Goal: Information Seeking & Learning: Learn about a topic

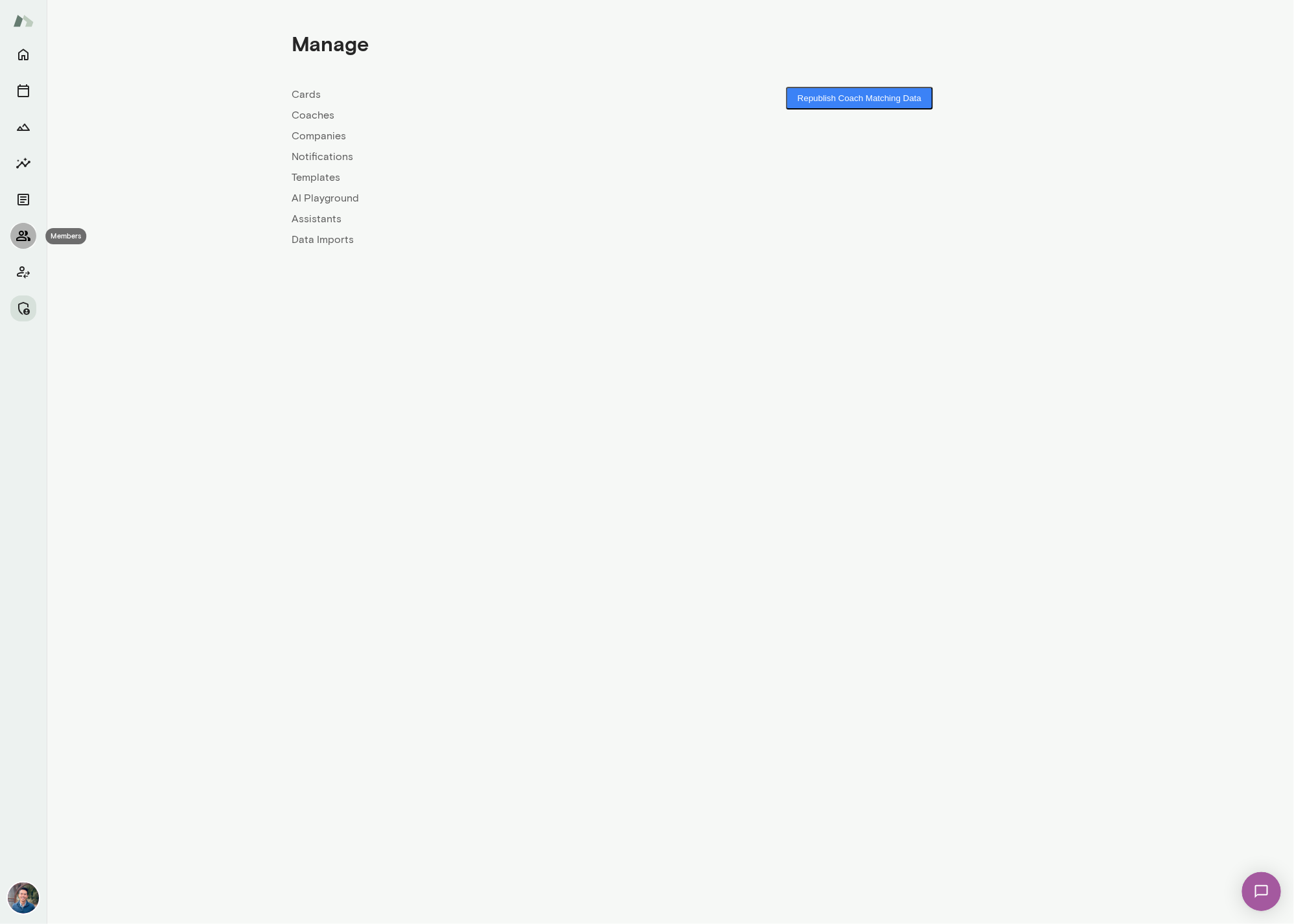
click at [14, 241] on button "Members" at bounding box center [23, 236] width 26 height 26
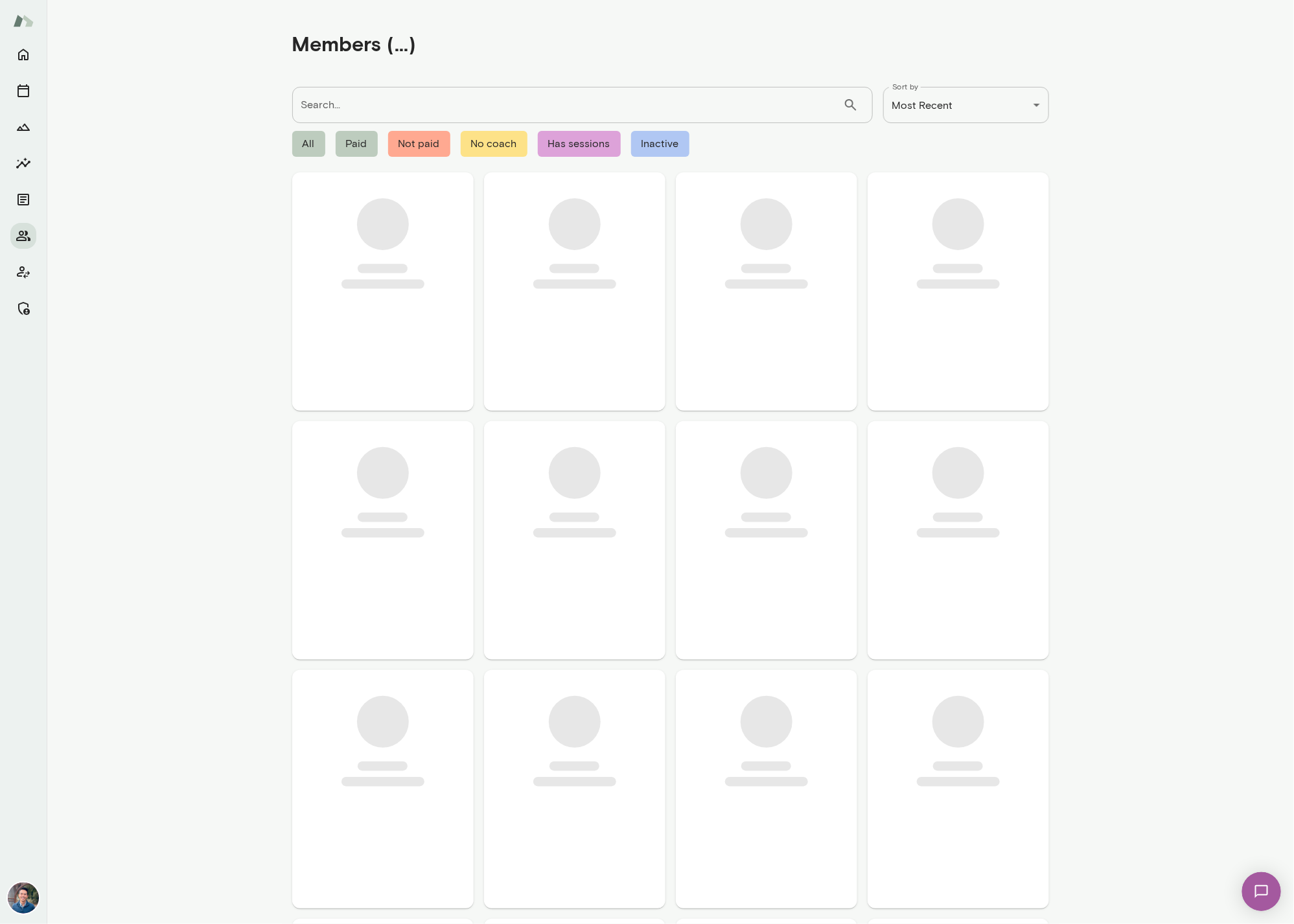
click at [380, 107] on input "Search..." at bounding box center [567, 105] width 551 height 37
type input "***"
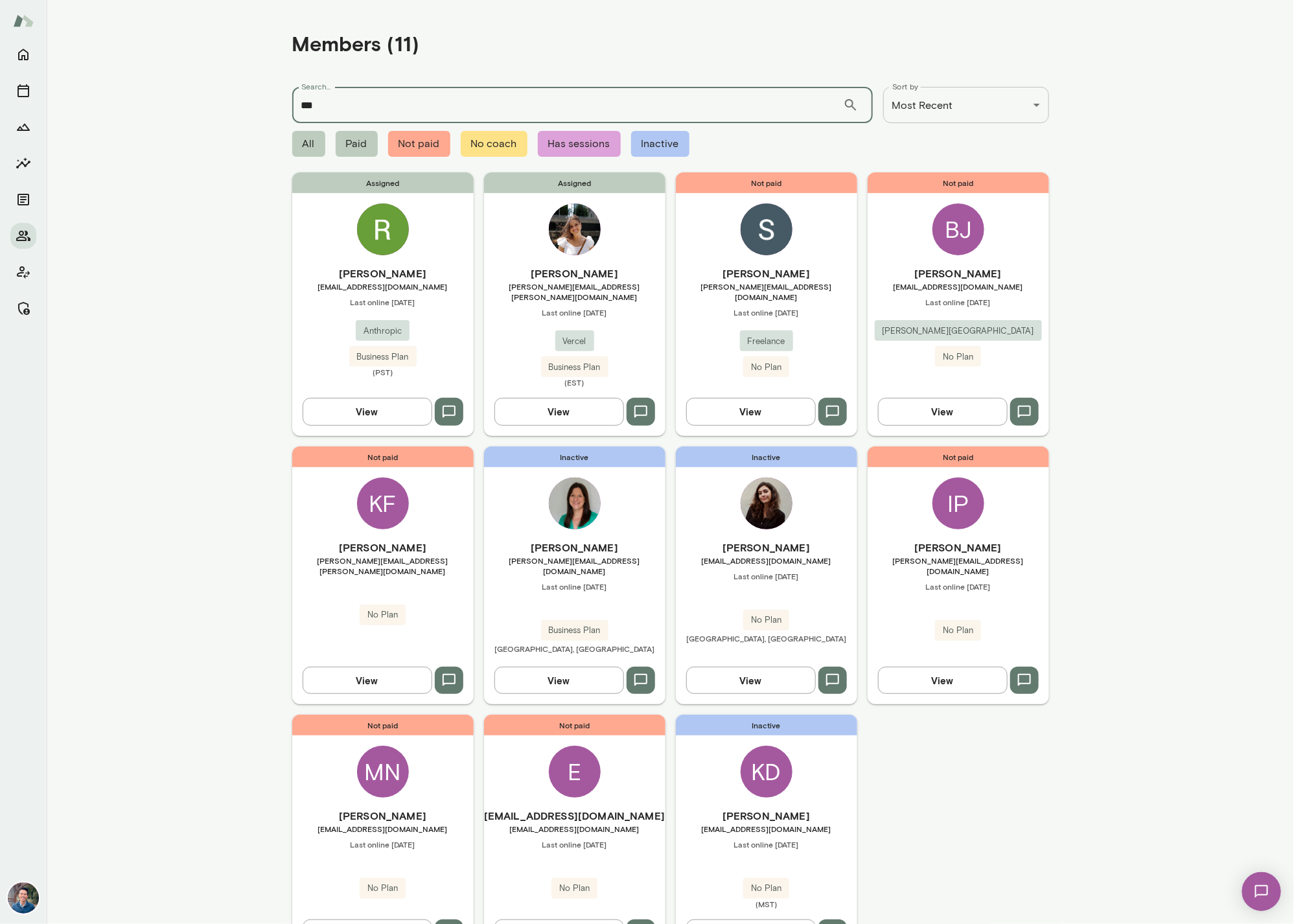
click at [423, 282] on span "ryn@anthropic.com" at bounding box center [383, 287] width 181 height 10
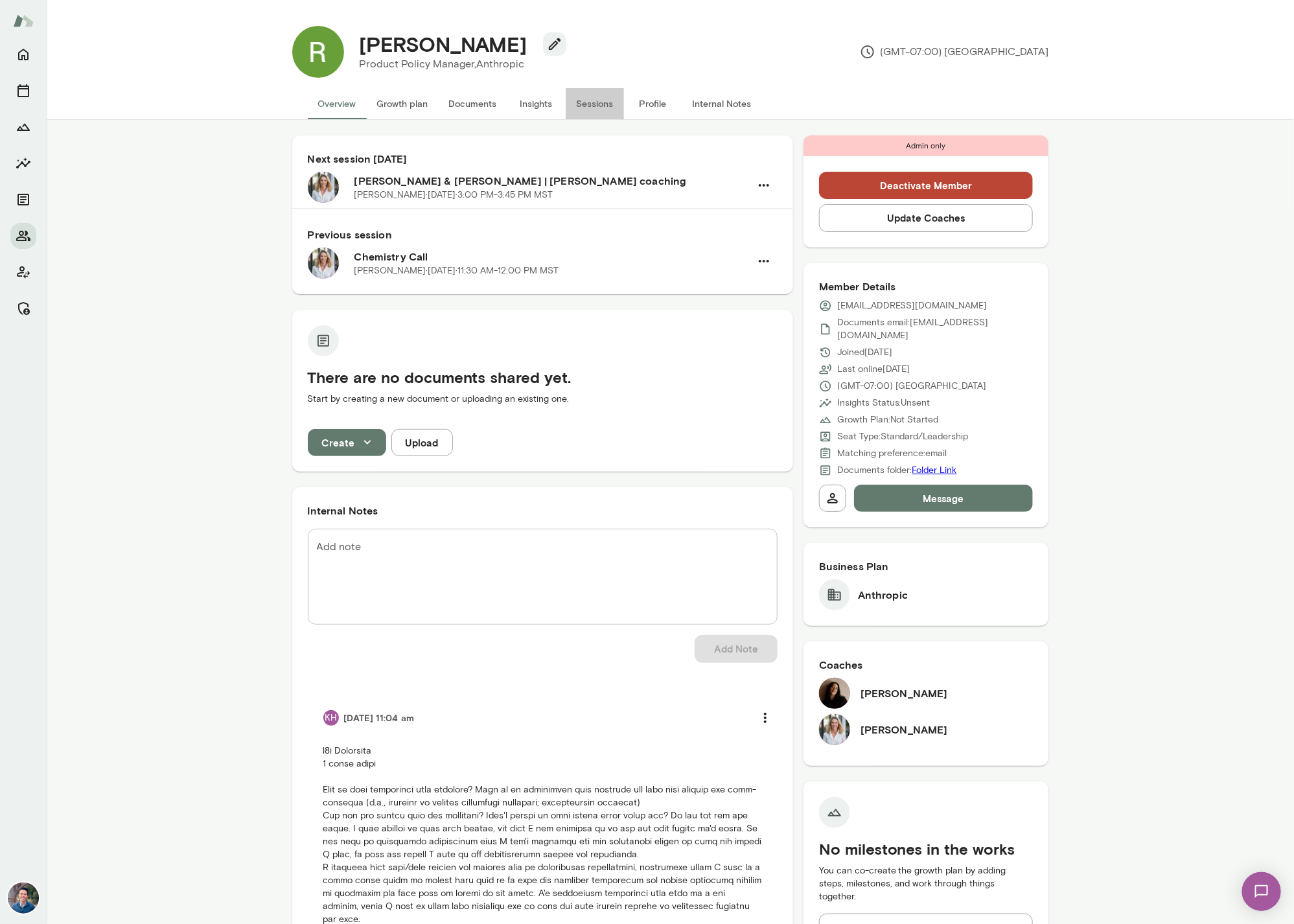
click at [605, 102] on button "Sessions" at bounding box center [595, 103] width 58 height 31
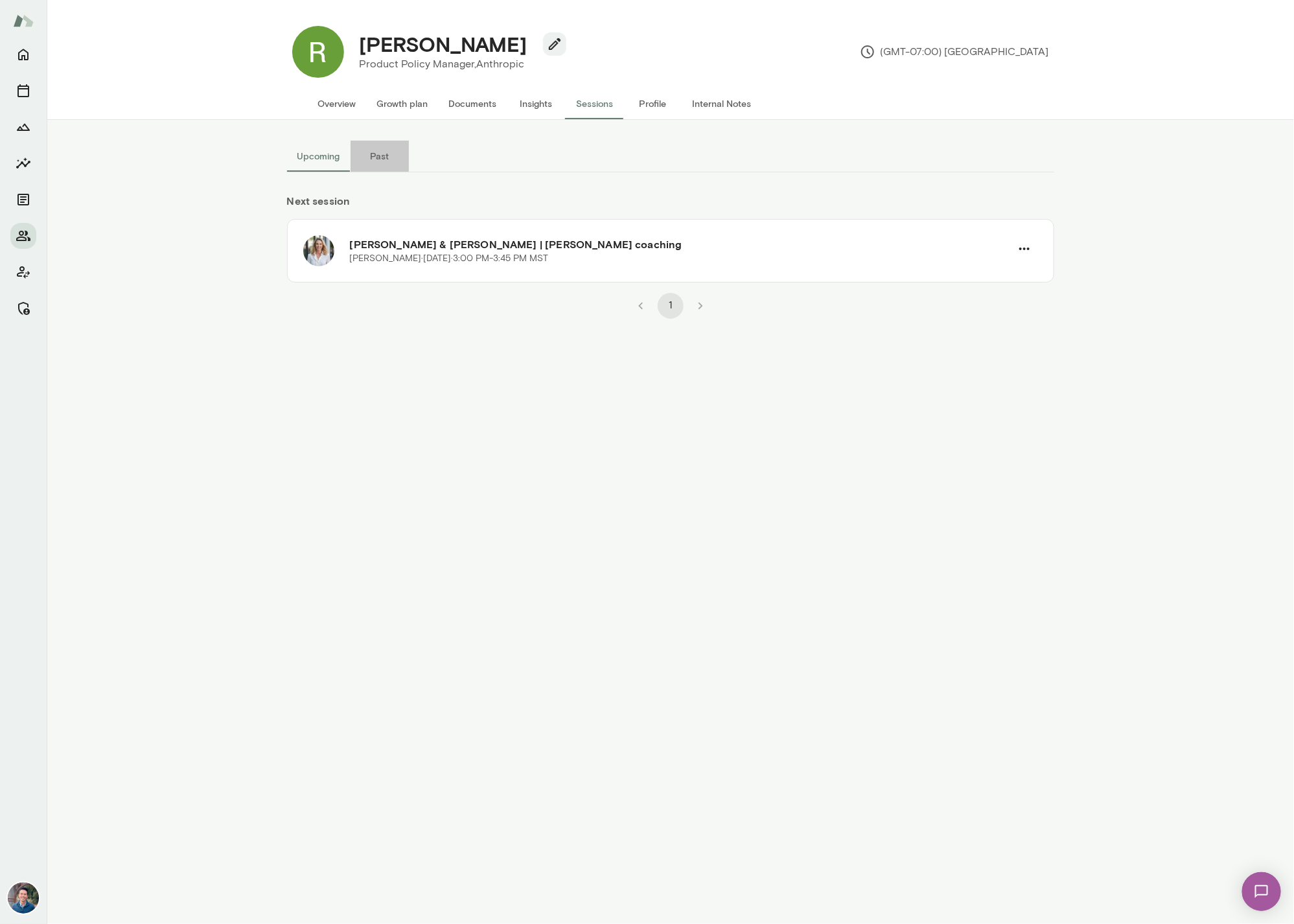
click at [383, 152] on button "Past" at bounding box center [379, 155] width 58 height 31
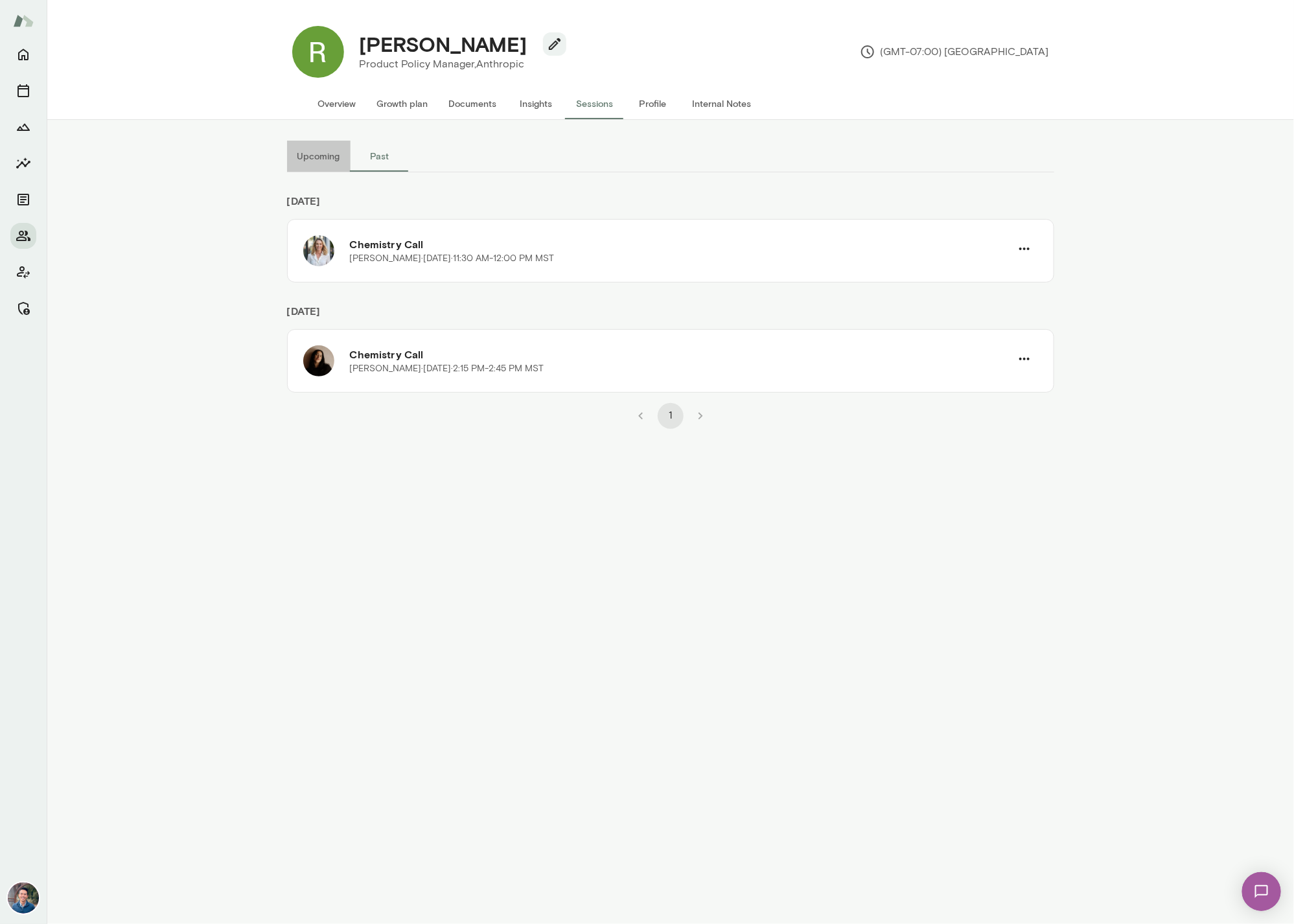
click at [302, 148] on button "Upcoming" at bounding box center [319, 155] width 64 height 31
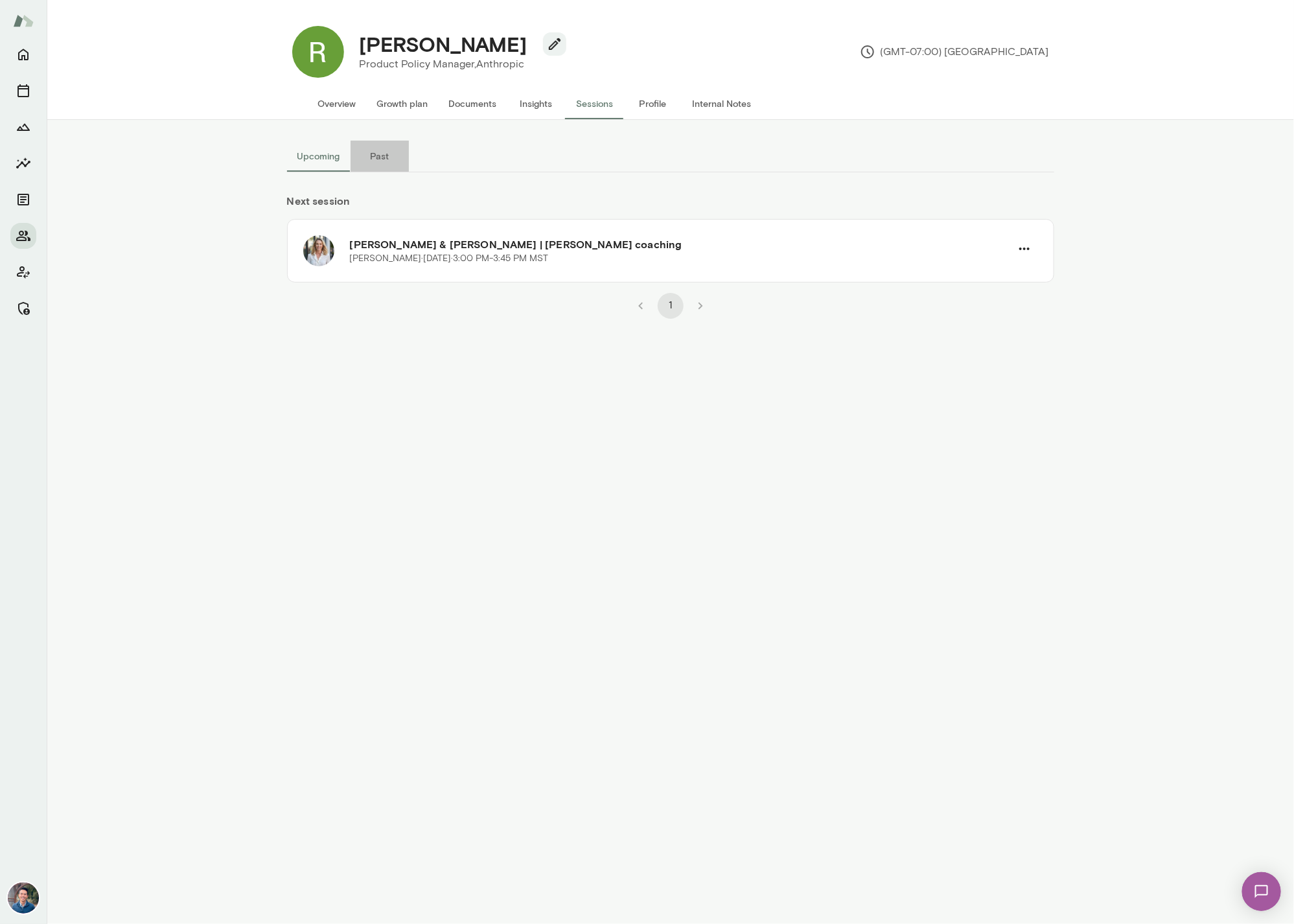
click at [383, 157] on button "Past" at bounding box center [379, 155] width 58 height 31
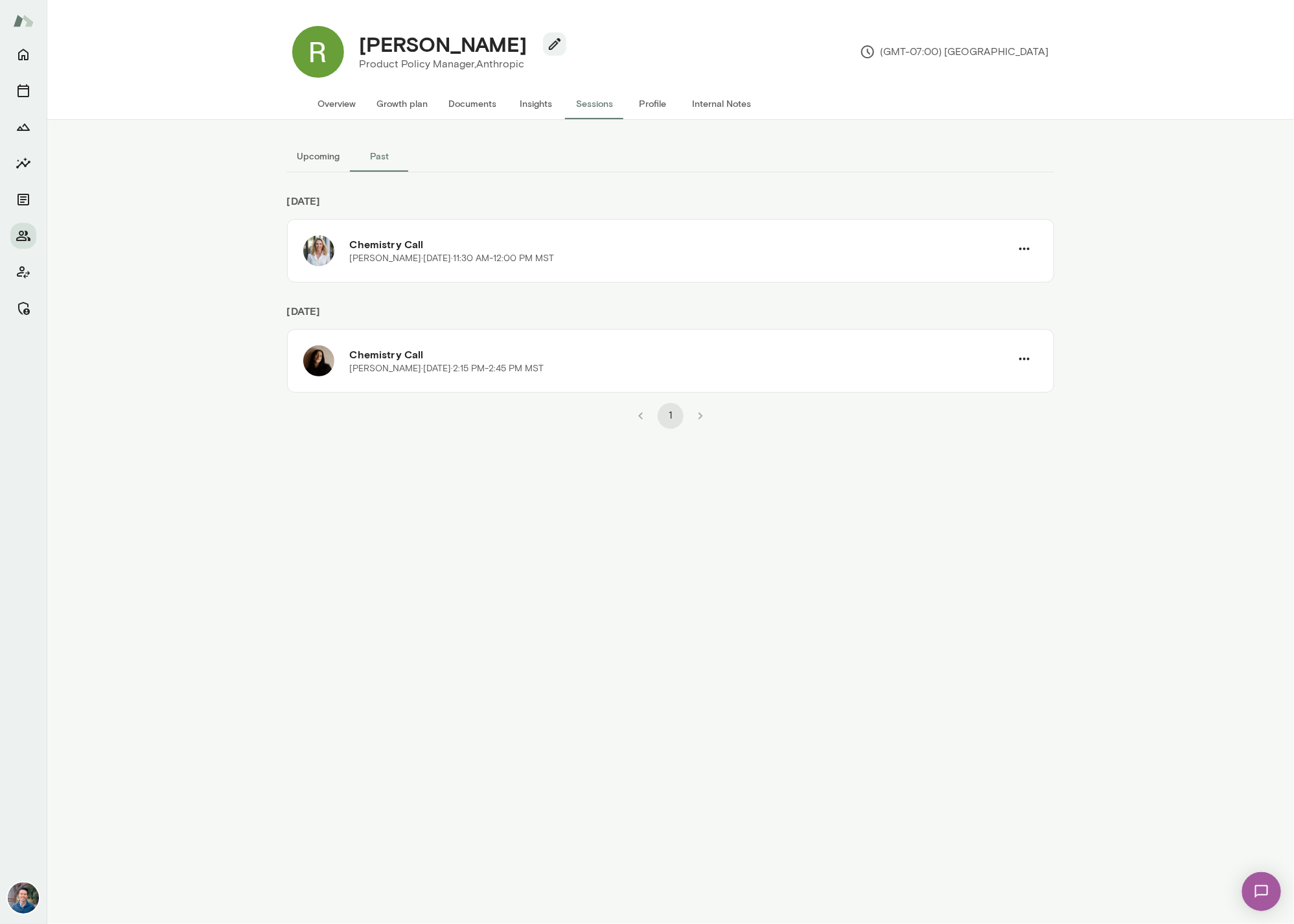
click at [330, 157] on button "Upcoming" at bounding box center [319, 155] width 64 height 31
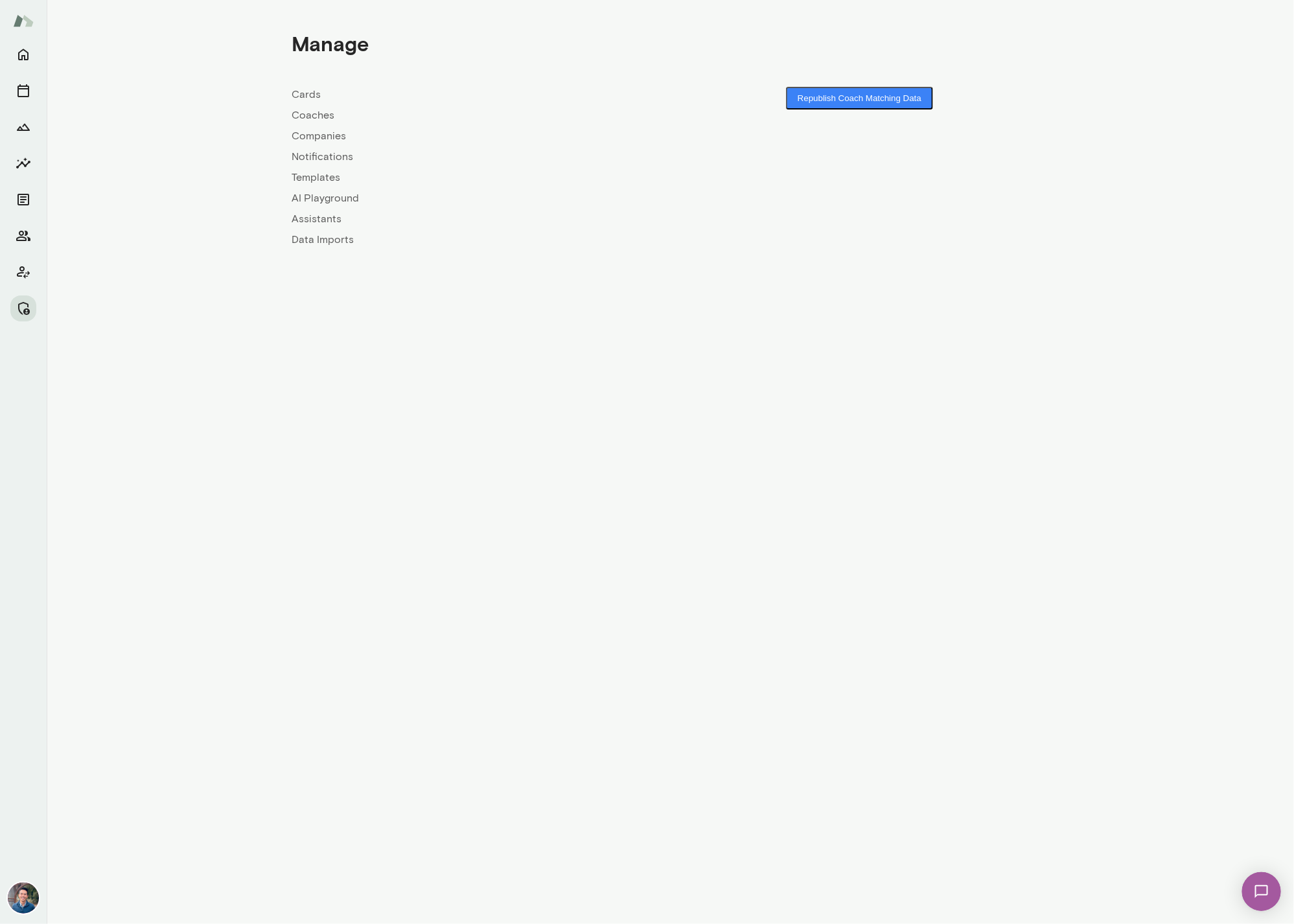
click at [315, 120] on link "Coaches" at bounding box center [481, 115] width 378 height 16
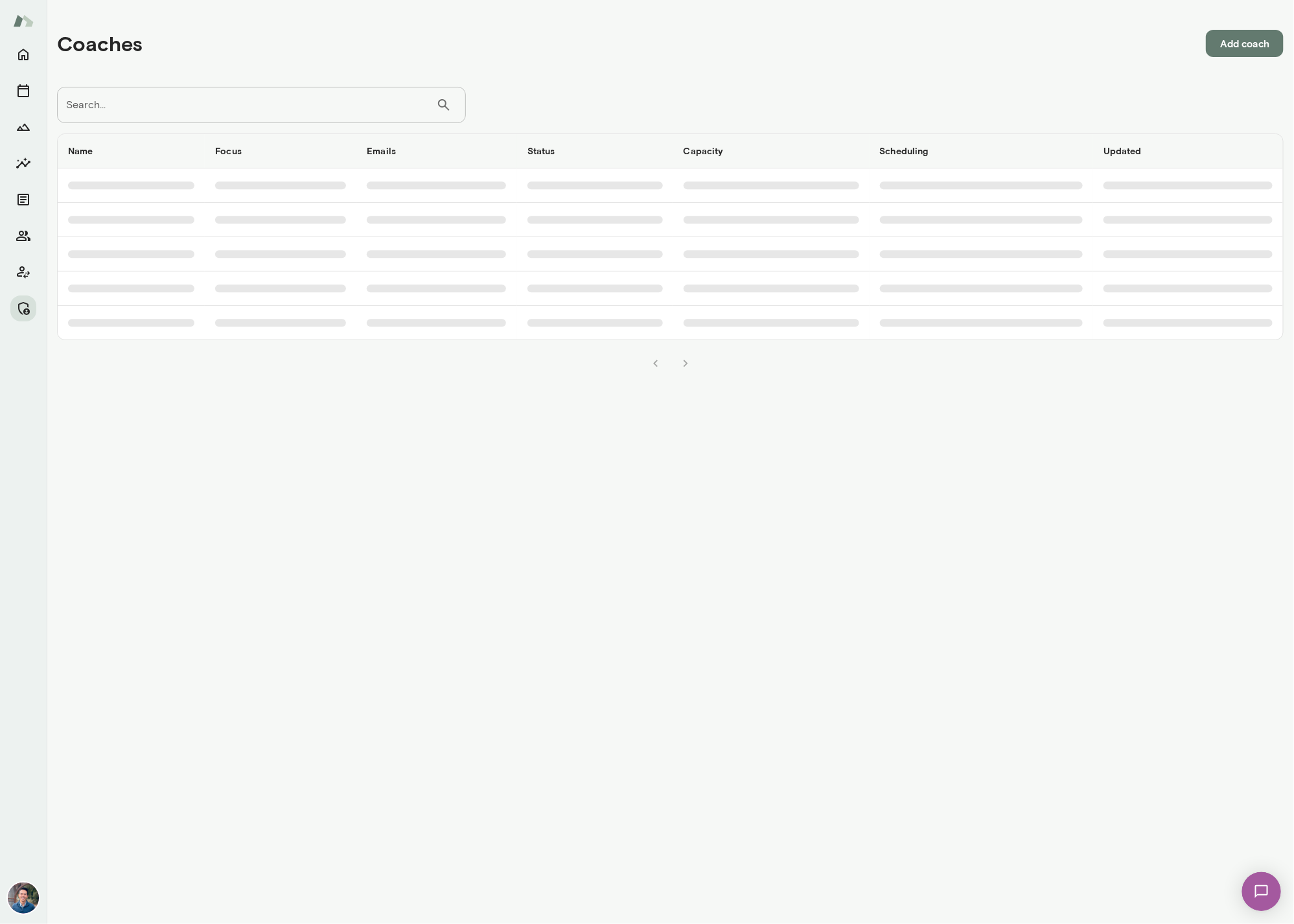
click at [272, 112] on input "Search..." at bounding box center [246, 105] width 379 height 37
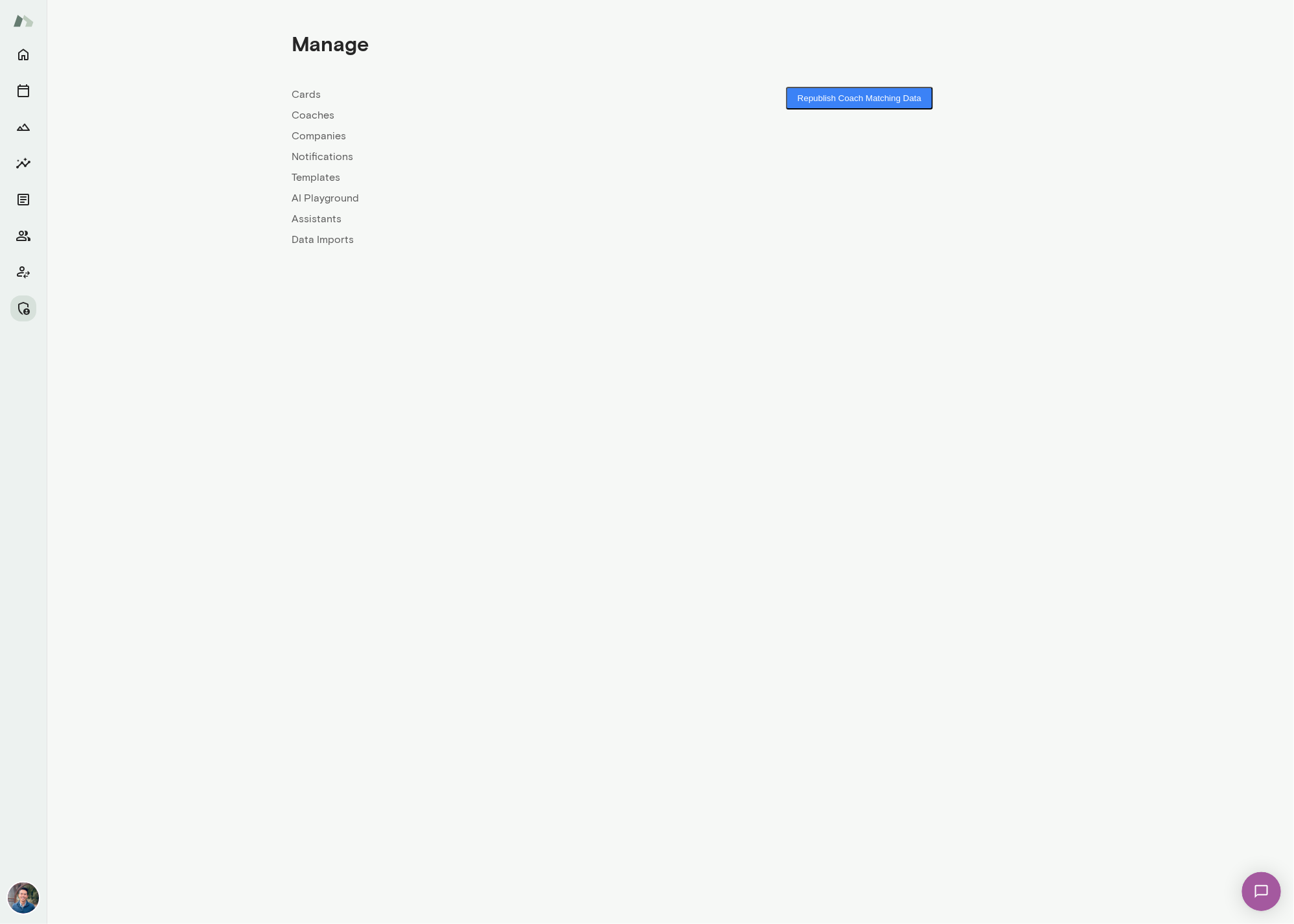
click at [319, 135] on link "Companies" at bounding box center [481, 136] width 378 height 16
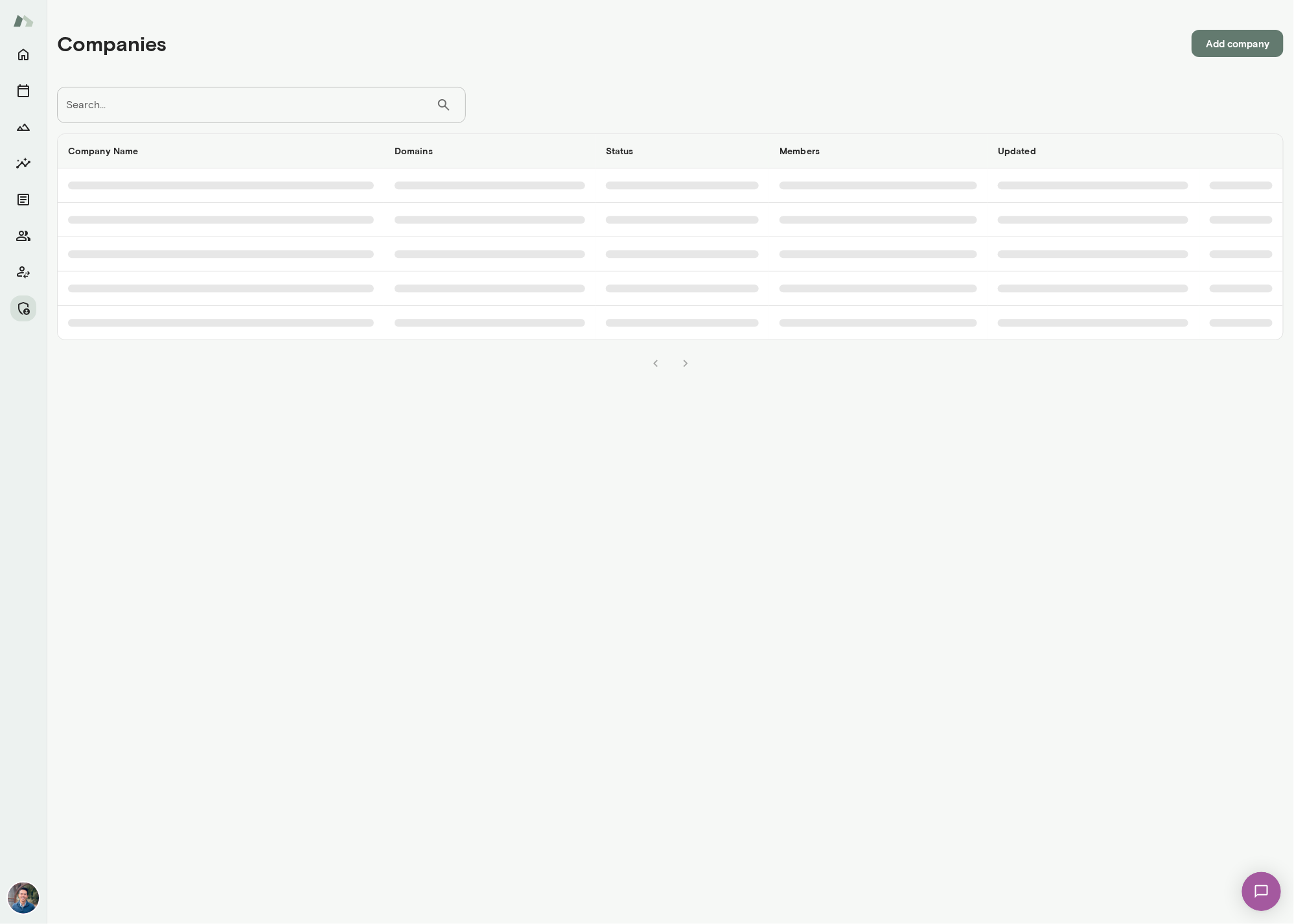
click at [299, 101] on input "Search..." at bounding box center [246, 105] width 379 height 37
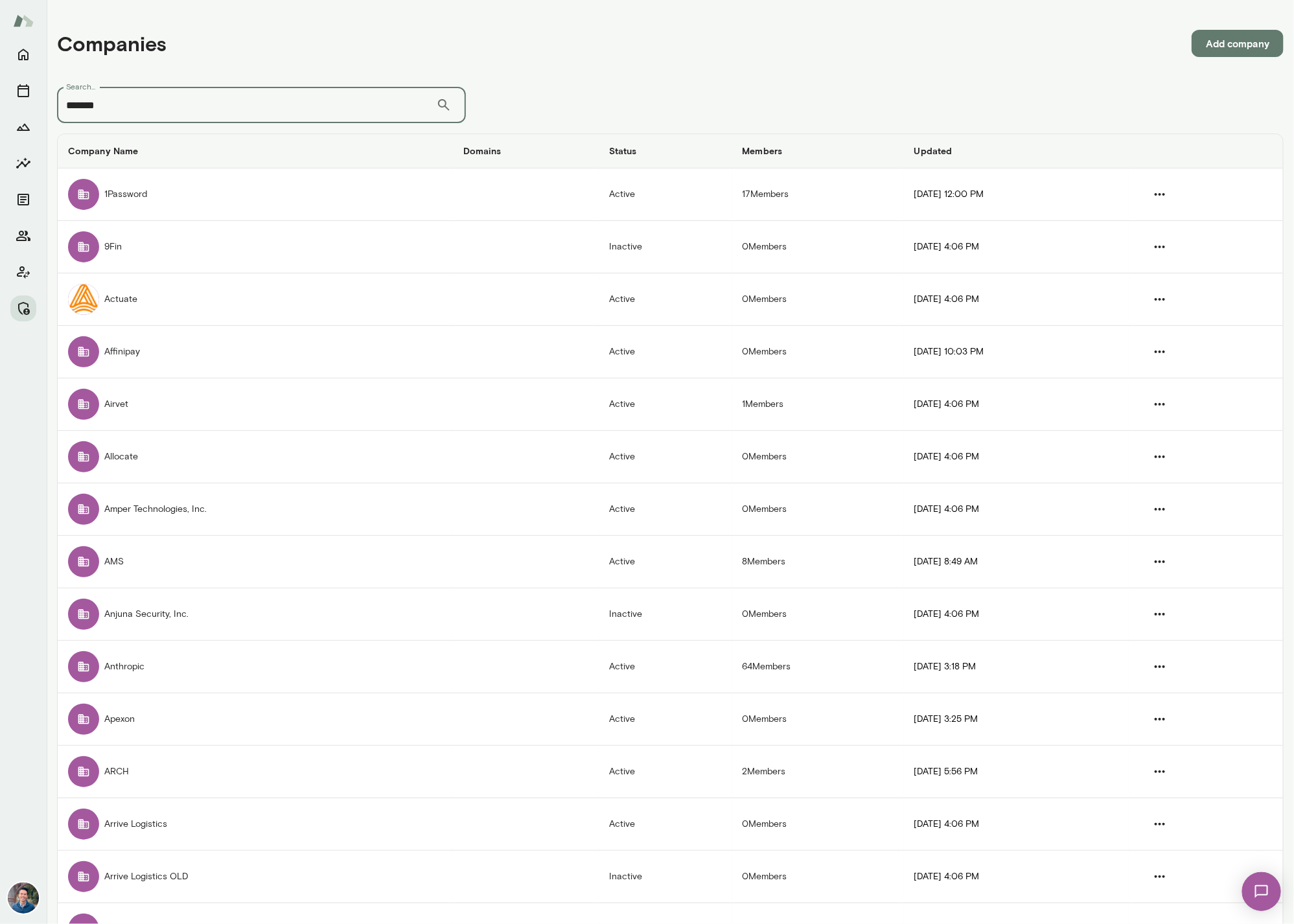
type input "*******"
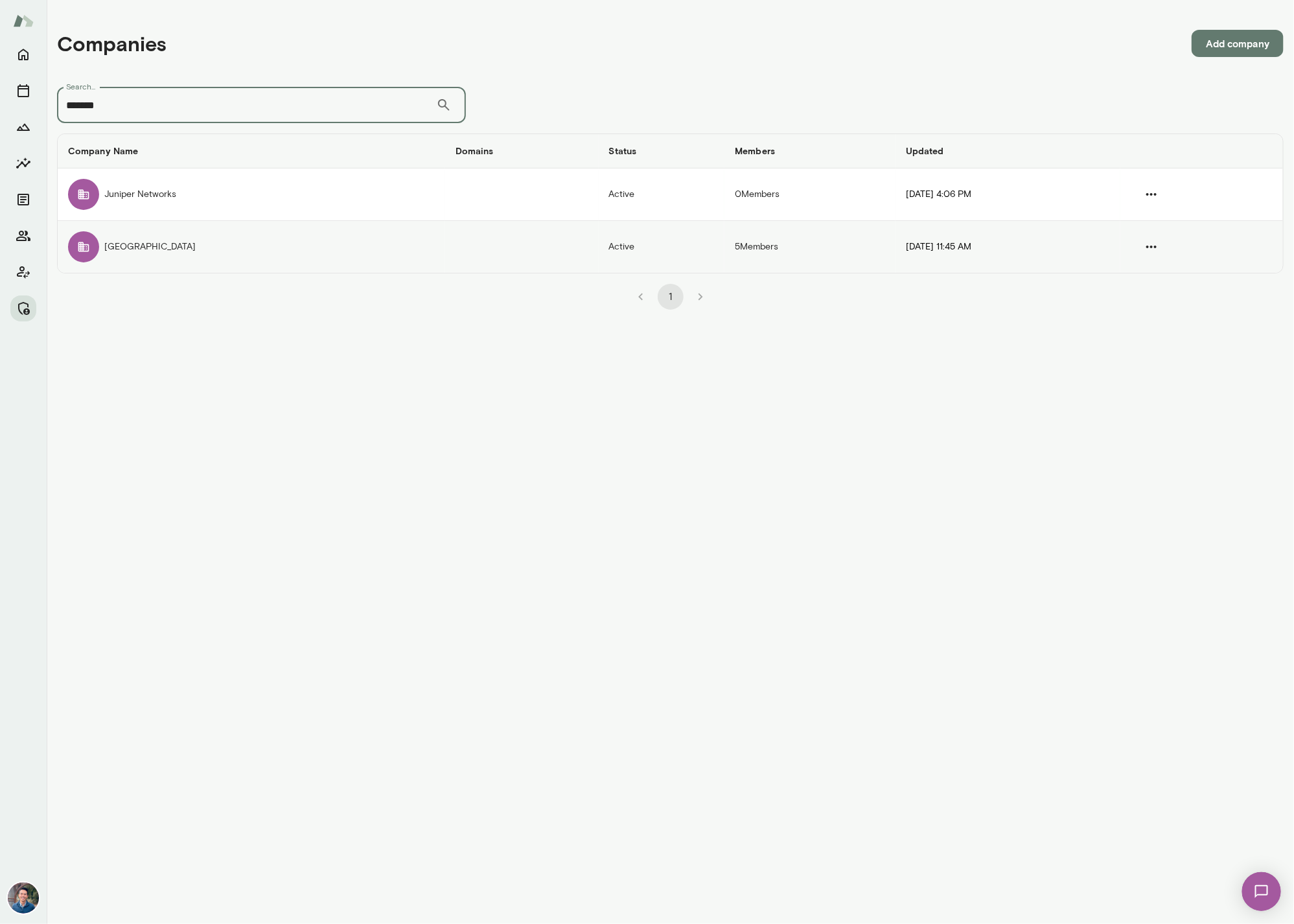
click at [231, 245] on td "Juniper Square" at bounding box center [251, 246] width 388 height 52
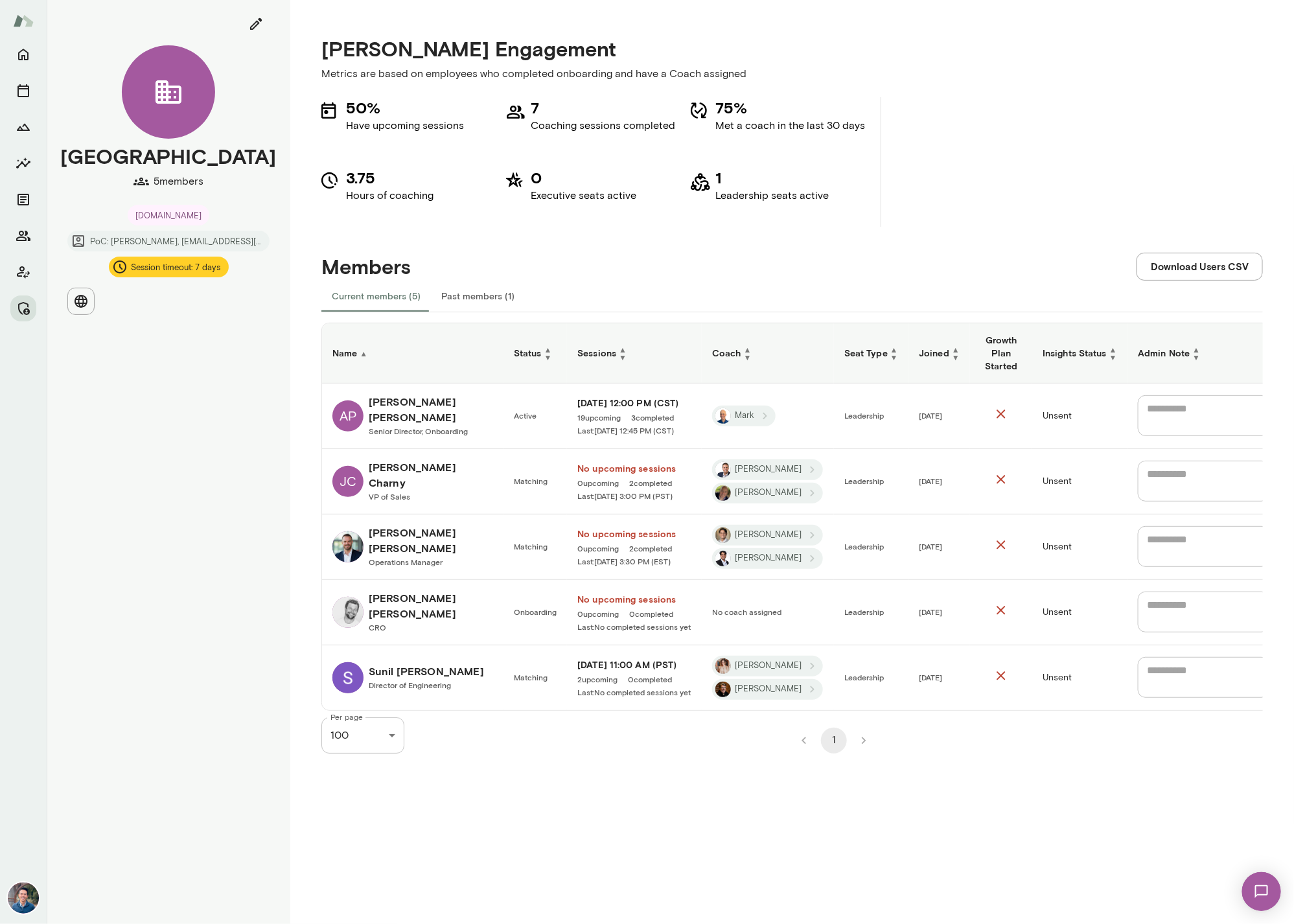
click at [411, 536] on h6 "Joshua Demers" at bounding box center [431, 540] width 125 height 31
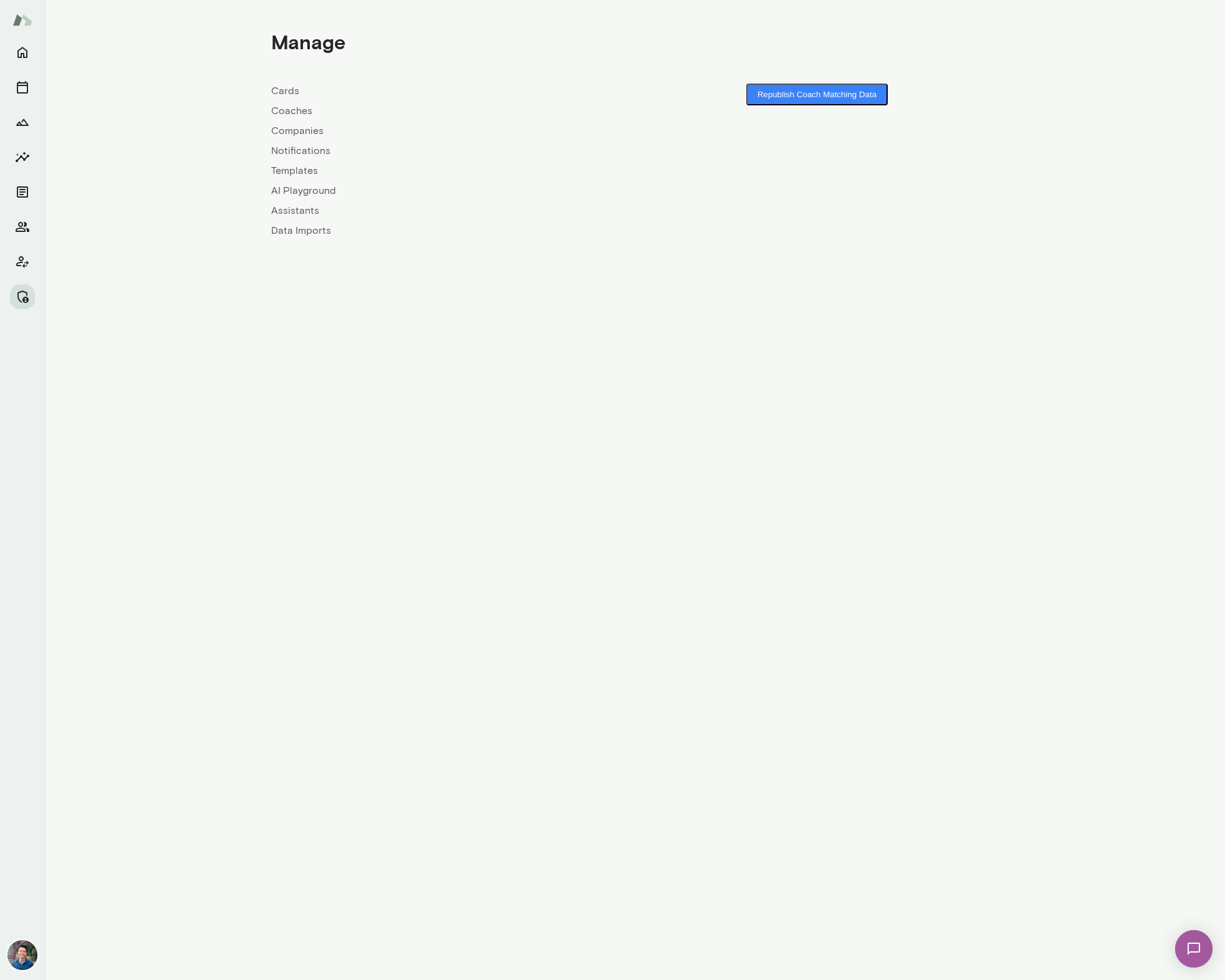
click at [307, 130] on link "Companies" at bounding box center [453, 131] width 364 height 15
click at [296, 110] on link "Coaches" at bounding box center [453, 111] width 364 height 15
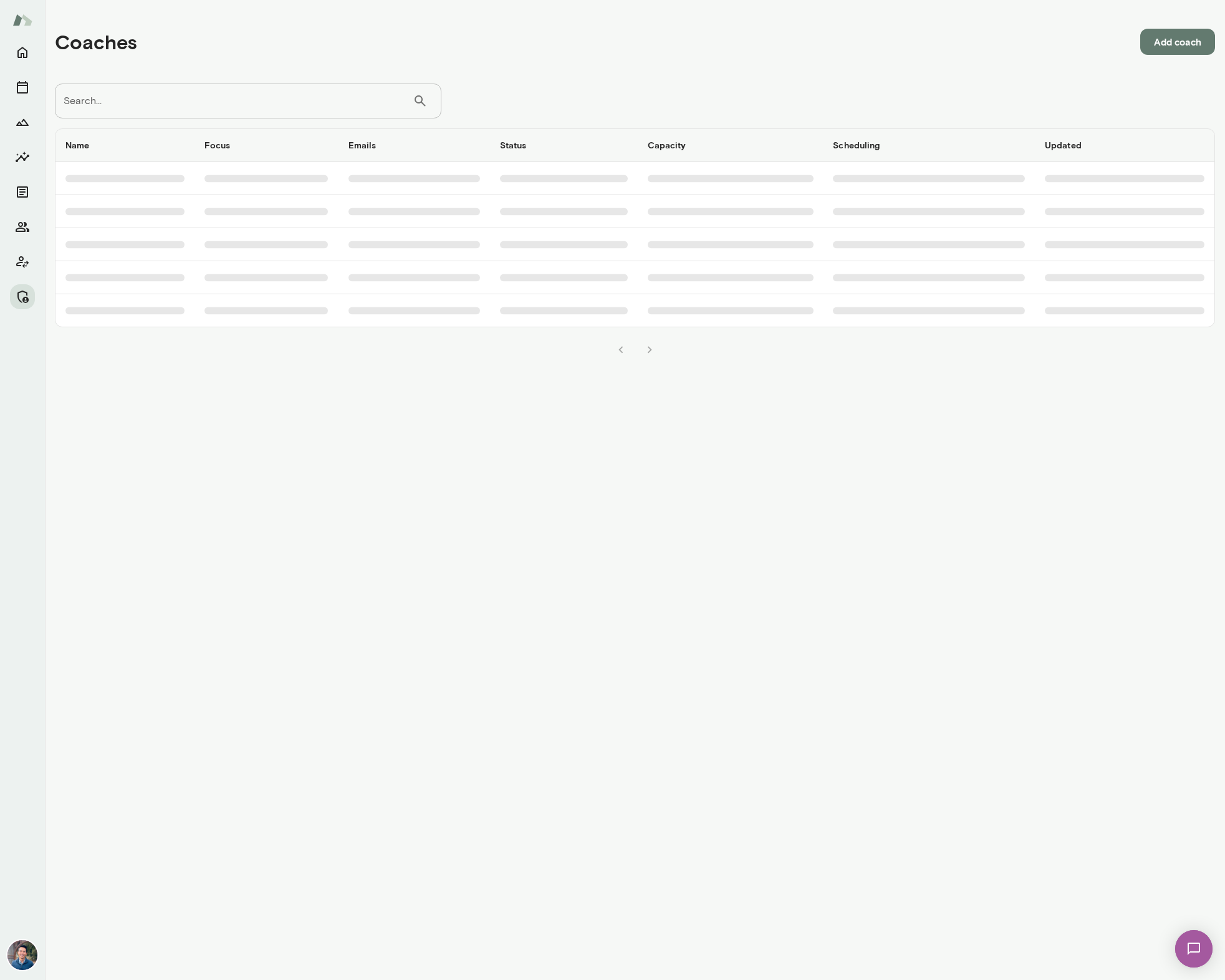
click at [173, 110] on input "Search..." at bounding box center [234, 101] width 358 height 35
type input "*"
type input "***"
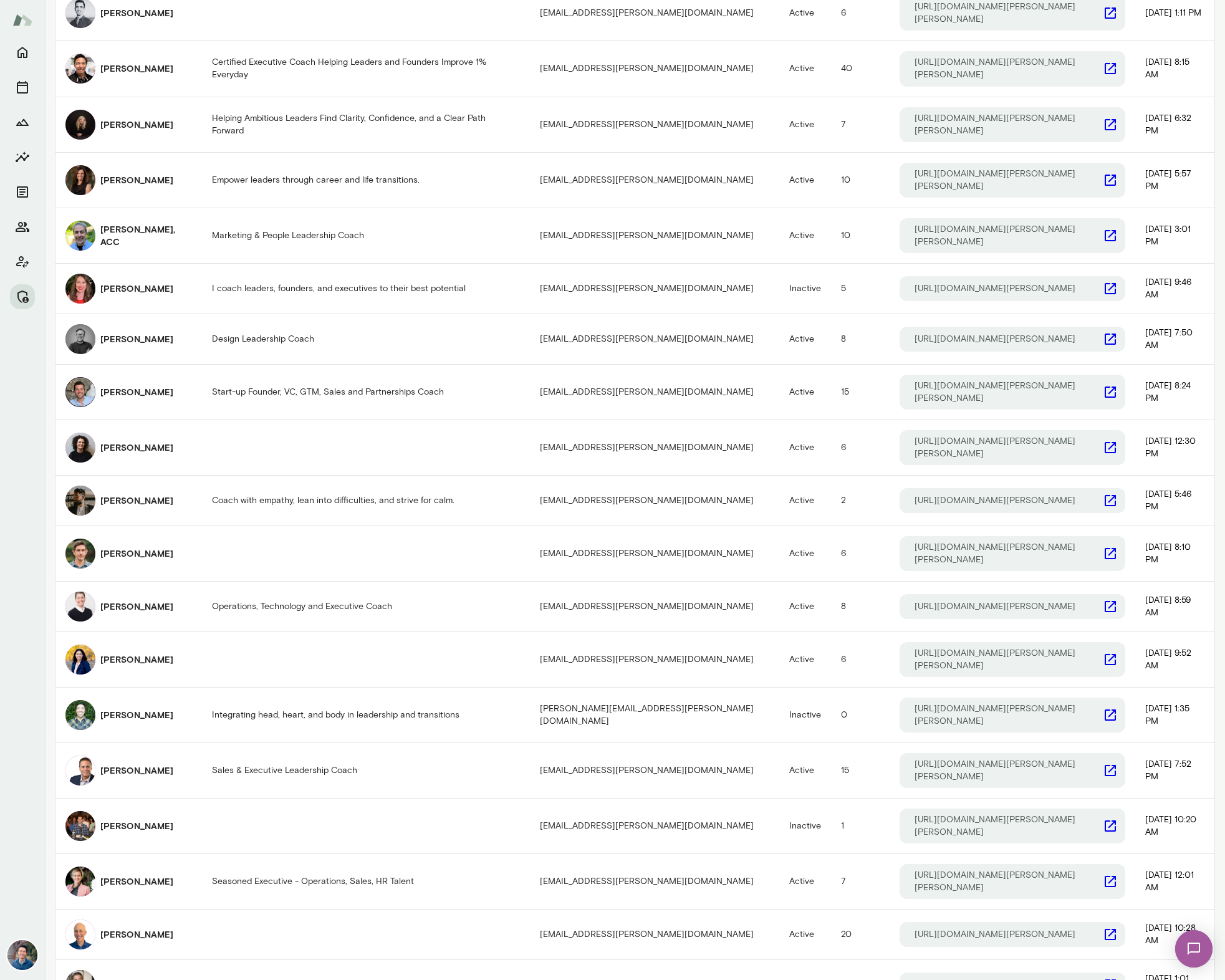
scroll to position [236, 0]
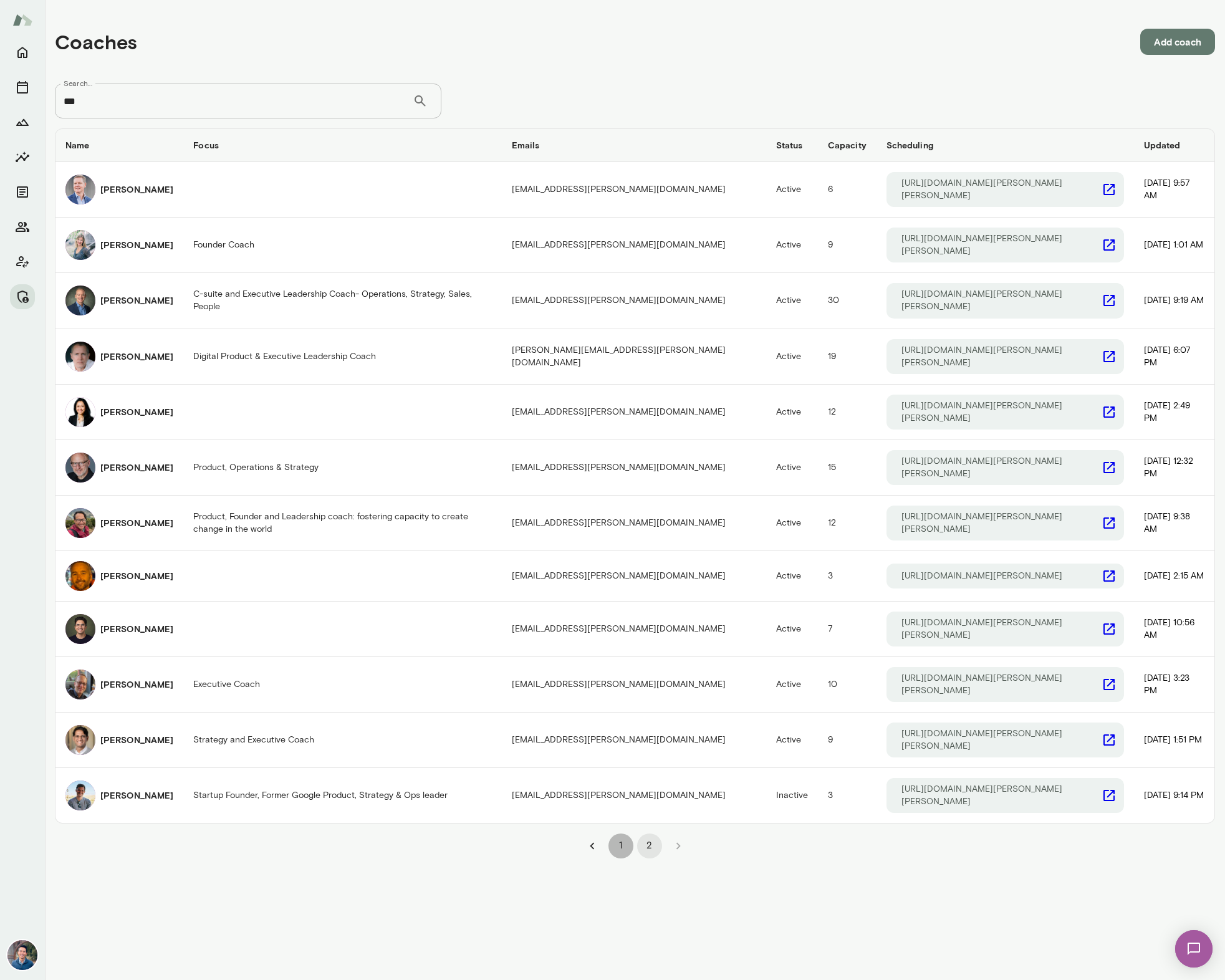
click at [614, 833] on button "1" at bounding box center [621, 846] width 25 height 25
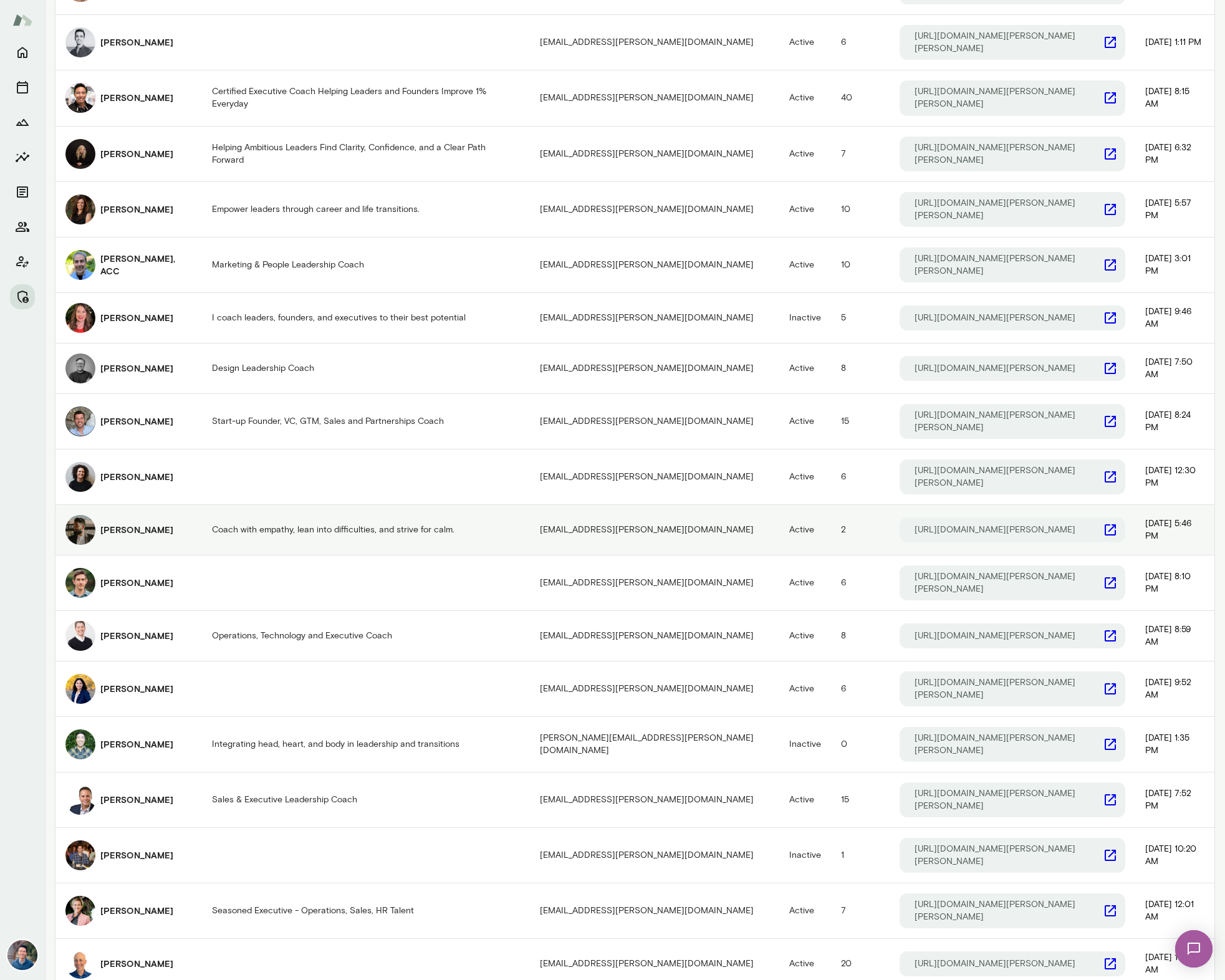
scroll to position [236, 0]
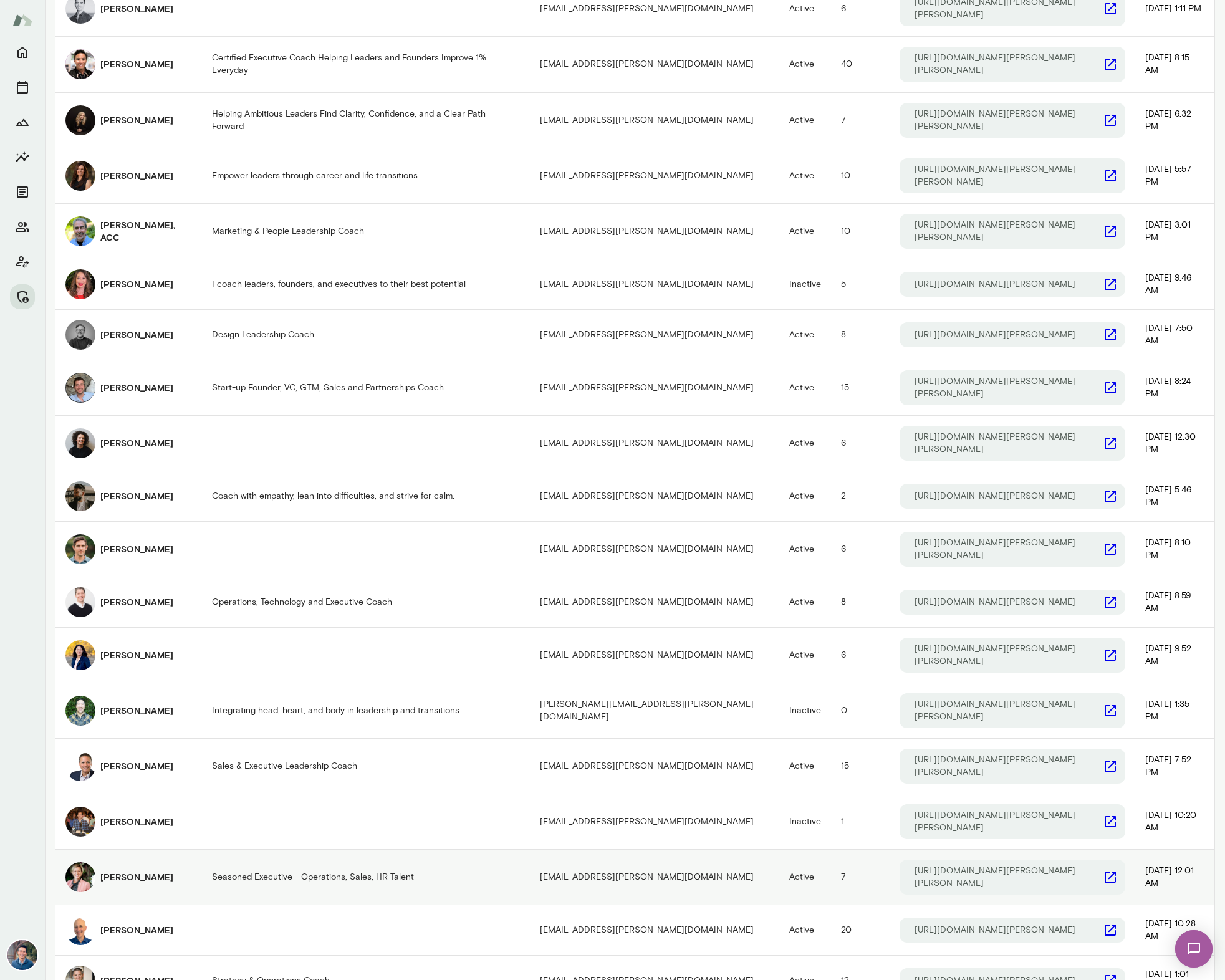
click at [174, 862] on div "[PERSON_NAME]" at bounding box center [129, 877] width 127 height 30
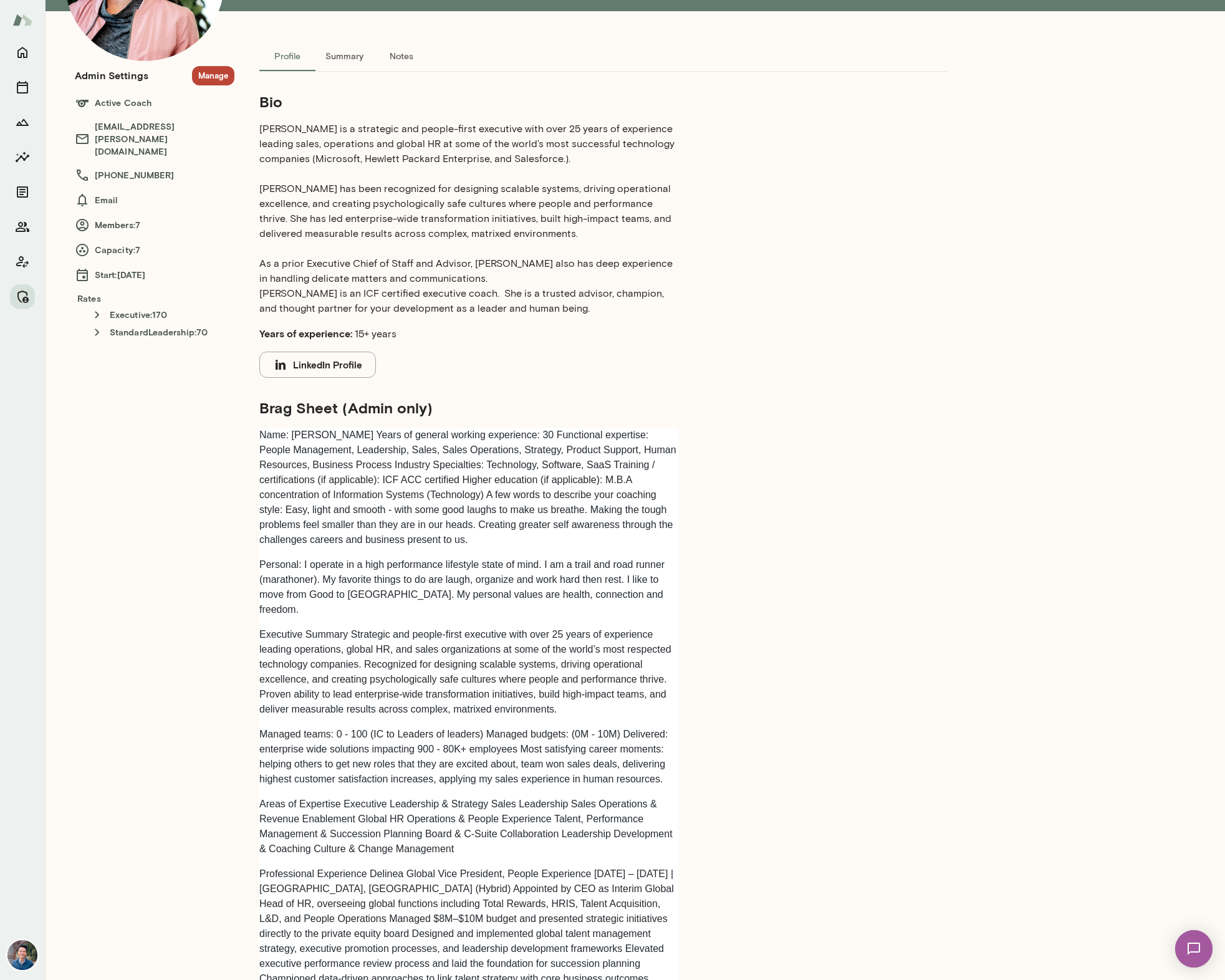
scroll to position [59, 0]
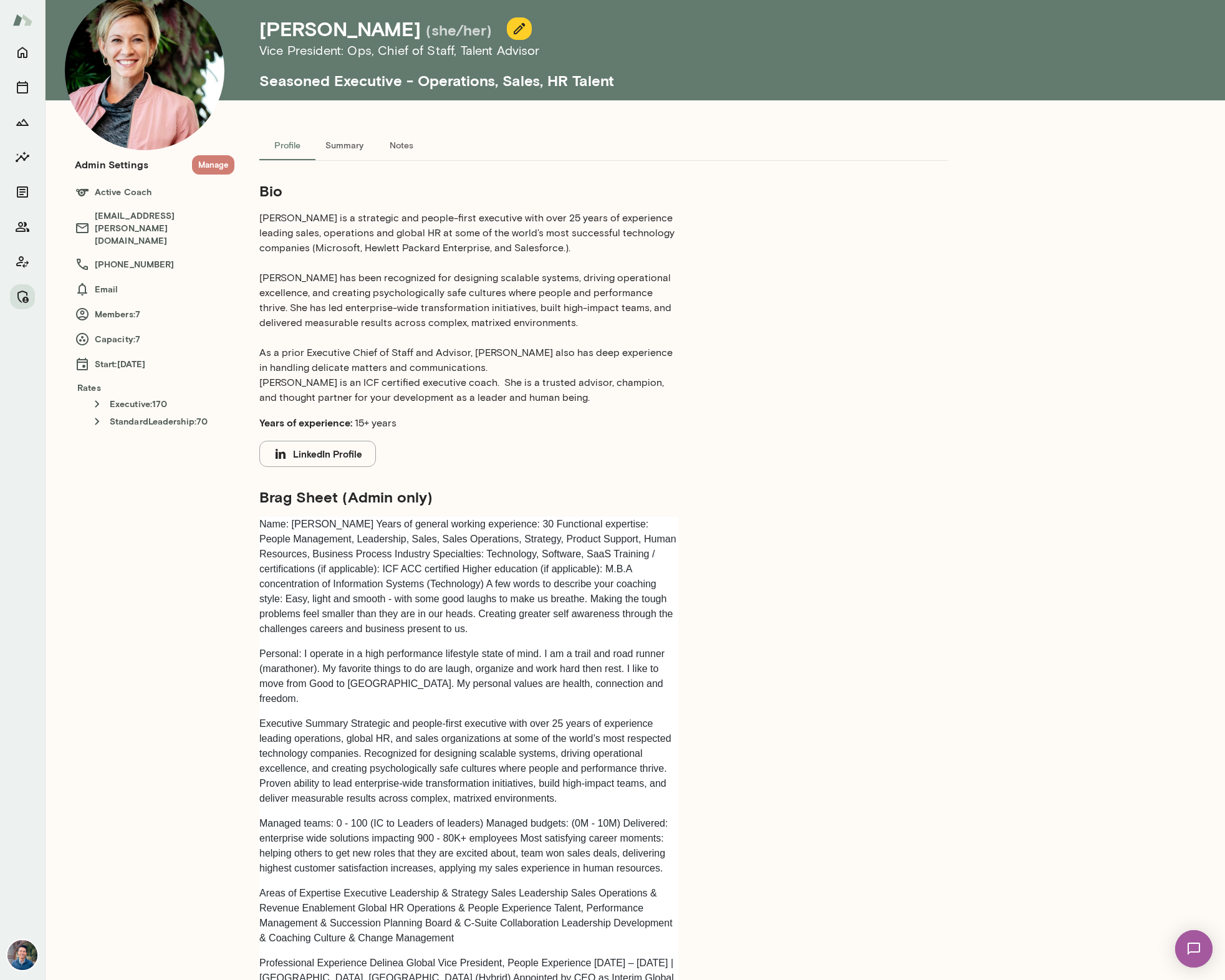
click at [205, 164] on button "Manage" at bounding box center [214, 165] width 43 height 19
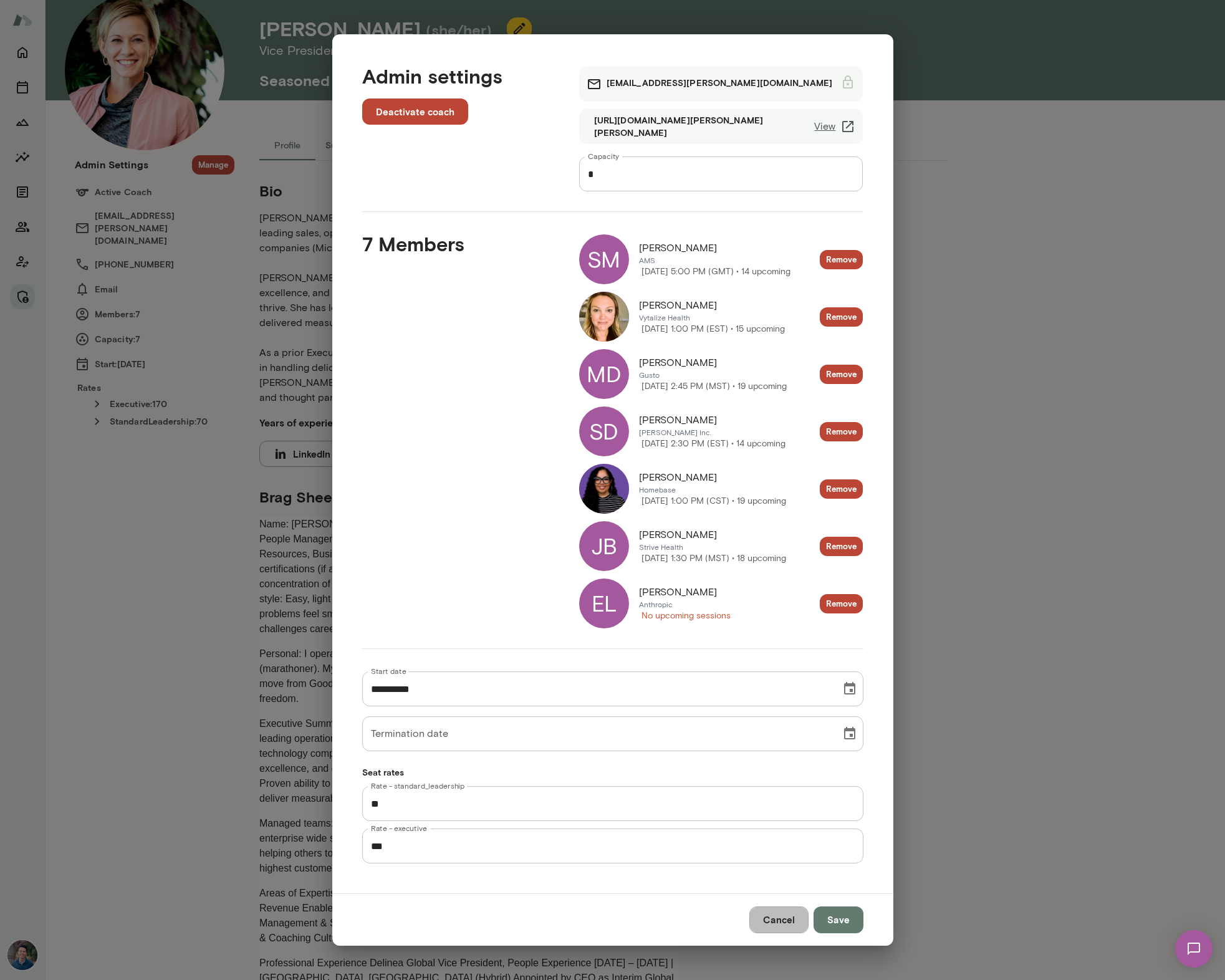
click at [774, 917] on button "Cancel" at bounding box center [779, 919] width 59 height 26
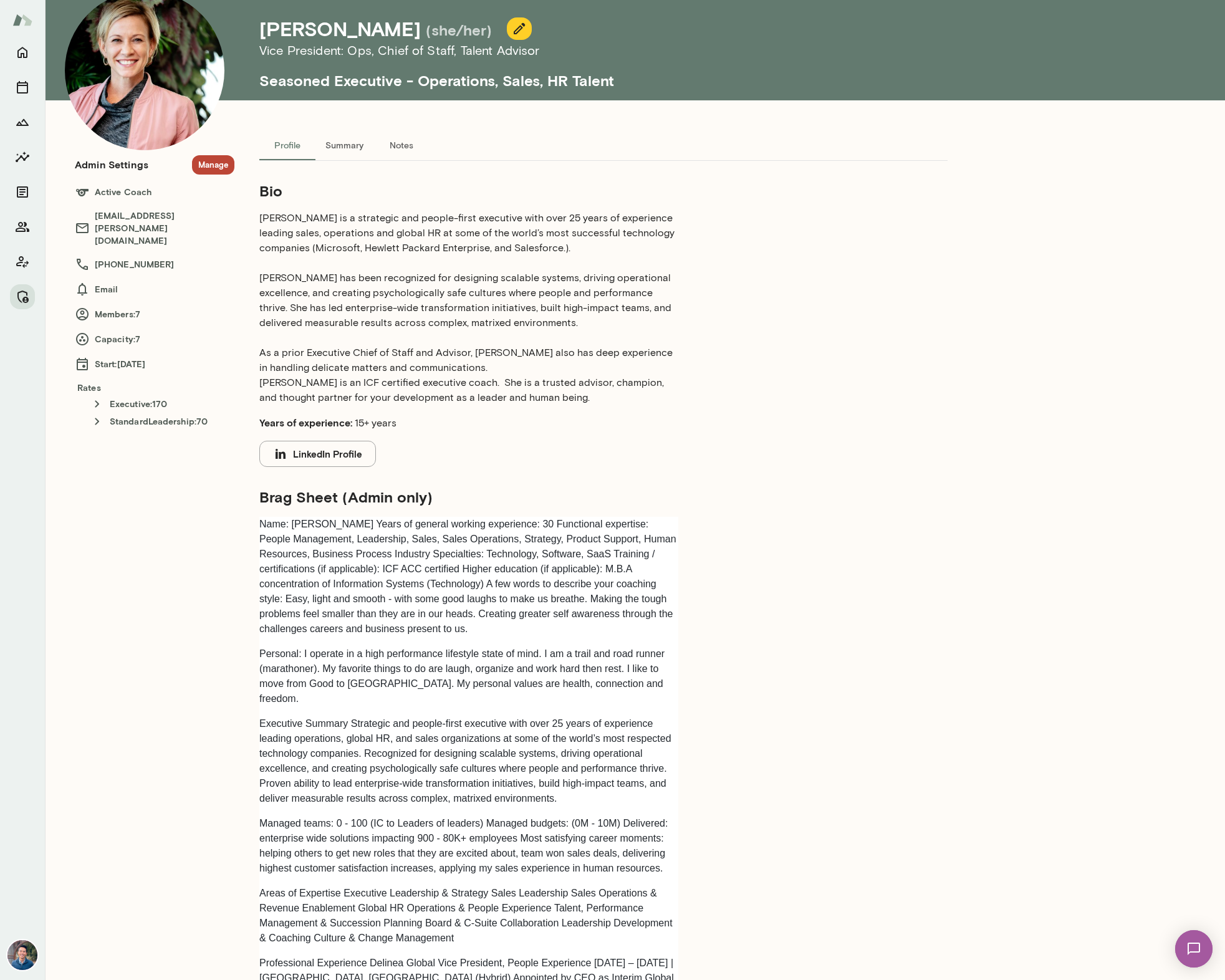
click at [494, 542] on p "Name: [PERSON_NAME] Years of general working experience: 30 Functional expertis…" at bounding box center [469, 577] width 419 height 120
